Goal: Task Accomplishment & Management: Manage account settings

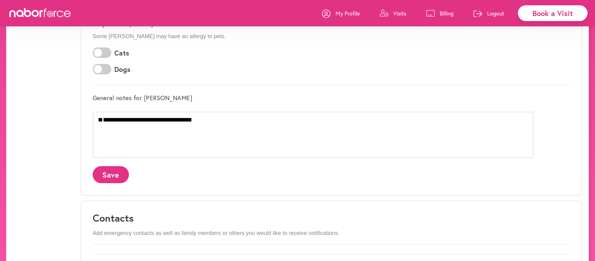
scroll to position [181, 0]
click at [537, 14] on div "Book a Visit" at bounding box center [552, 13] width 70 height 16
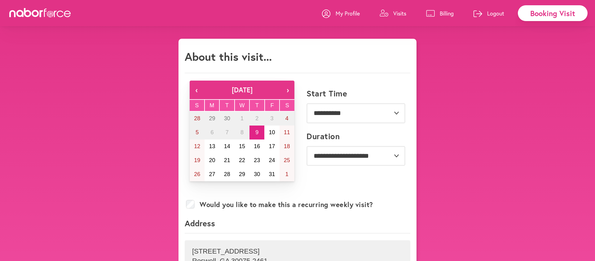
click at [399, 13] on p "Visits" at bounding box center [399, 13] width 13 height 7
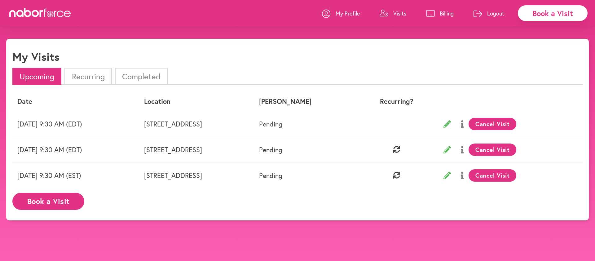
click at [412, 120] on td at bounding box center [395, 124] width 73 height 26
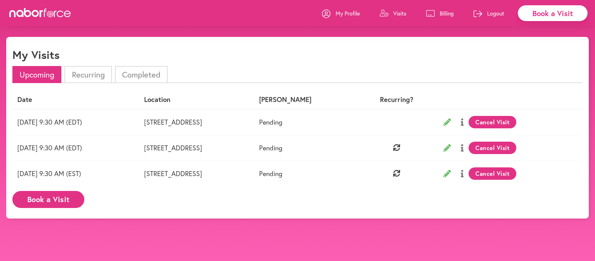
click at [492, 11] on p "Logout" at bounding box center [495, 13] width 17 height 7
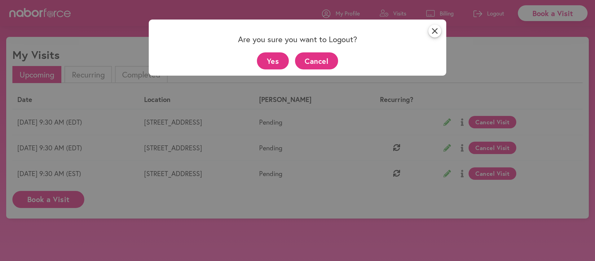
click at [273, 60] on button "Yes" at bounding box center [273, 60] width 32 height 17
